Goal: Information Seeking & Learning: Learn about a topic

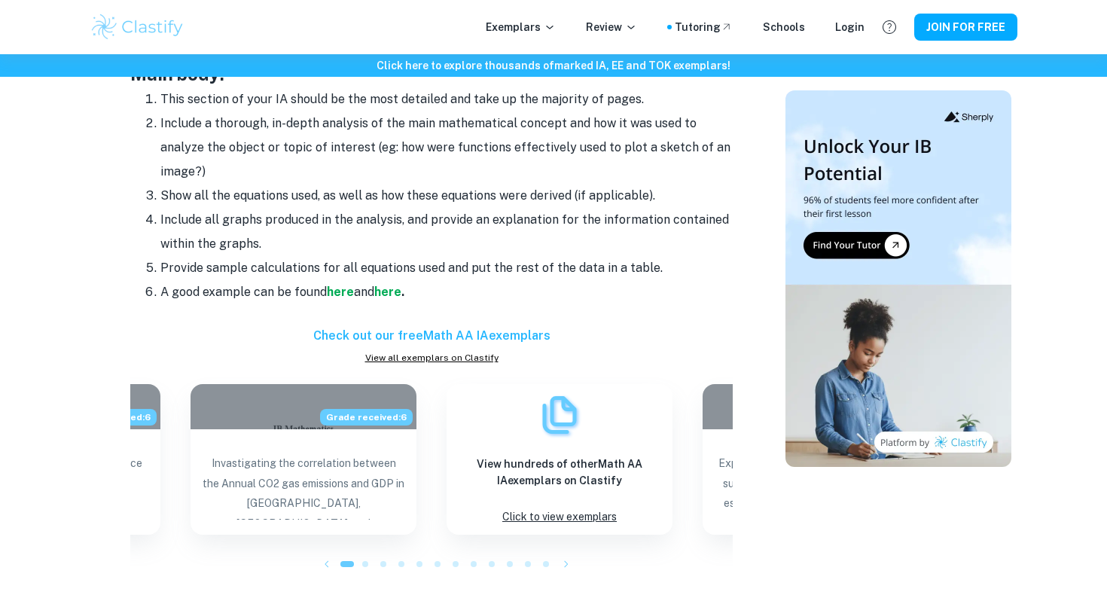
scroll to position [1304, 0]
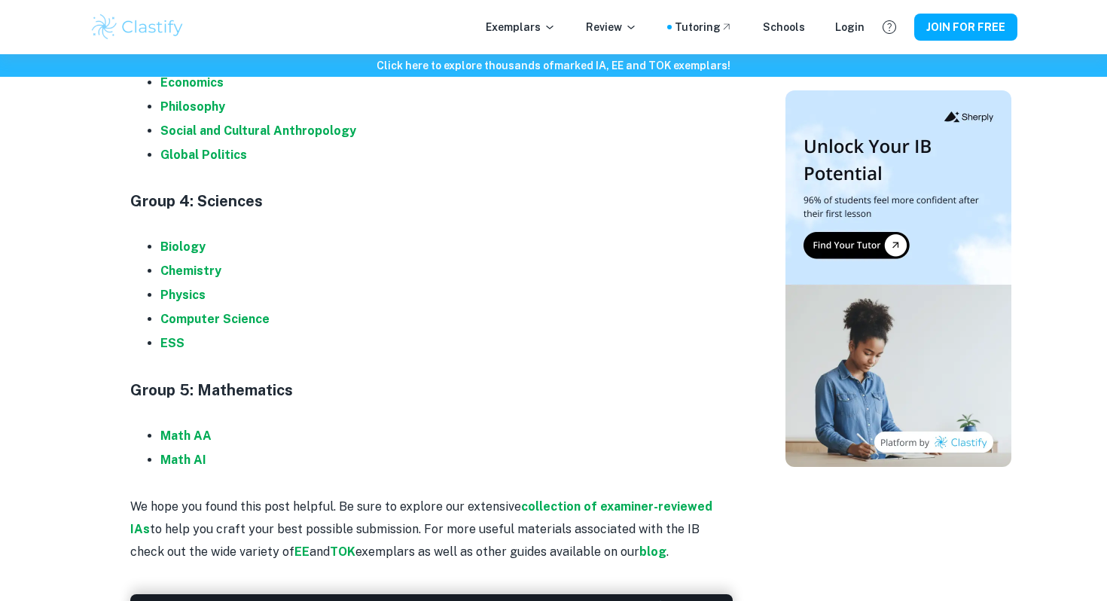
scroll to position [1652, 0]
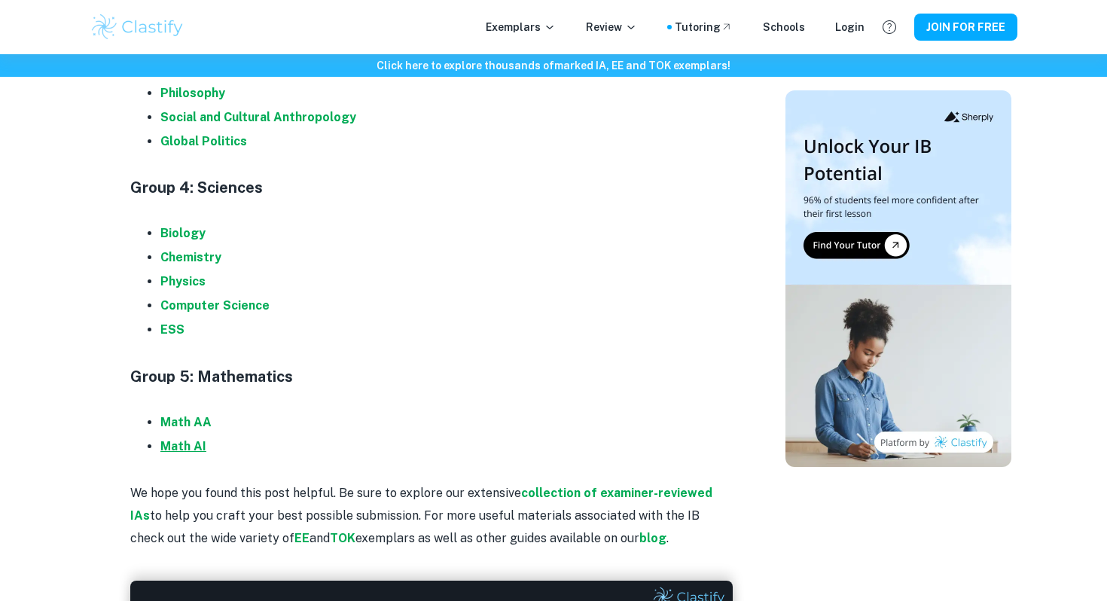
click at [187, 443] on strong "Math AI" at bounding box center [183, 446] width 46 height 14
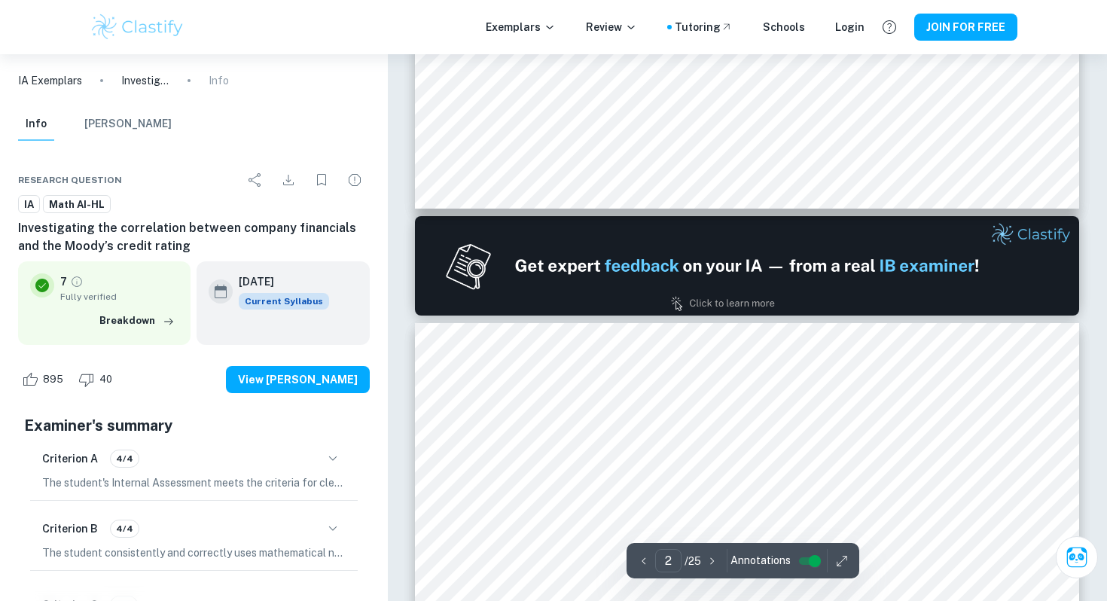
type input "1"
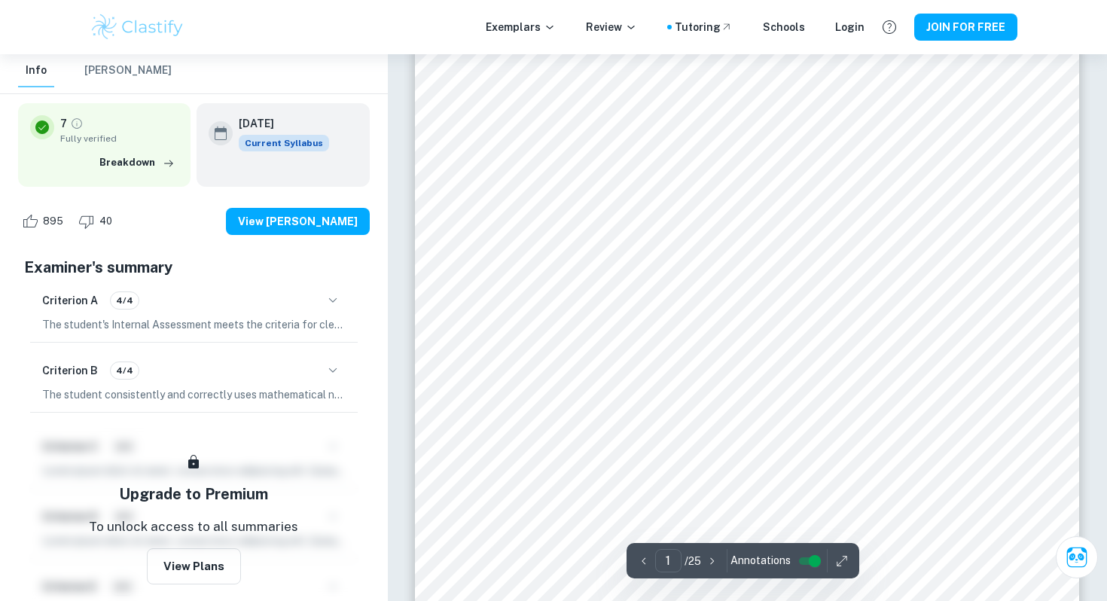
scroll to position [217, 0]
